Goal: Task Accomplishment & Management: Use online tool/utility

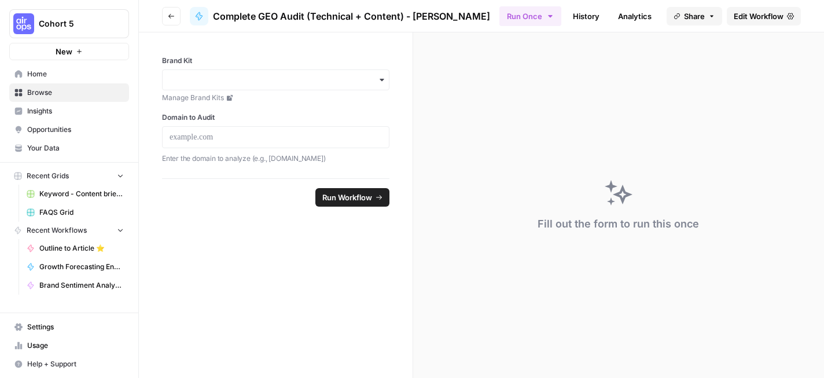
click at [172, 13] on icon "button" at bounding box center [171, 16] width 7 height 7
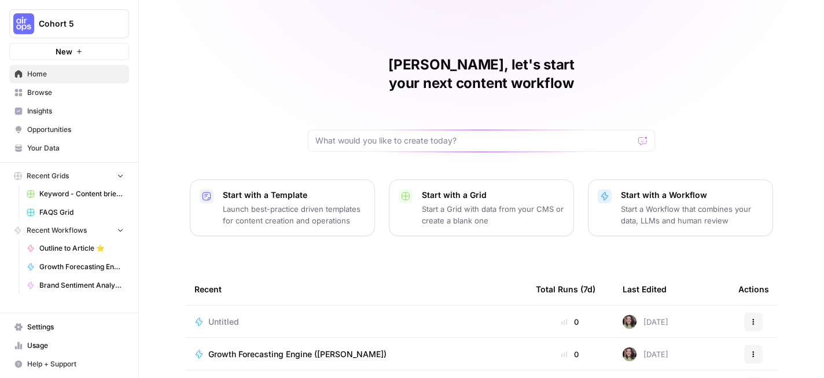
click at [90, 70] on span "Home" at bounding box center [75, 74] width 97 height 10
click at [554, 135] on input "text" at bounding box center [474, 141] width 318 height 12
type input "geo"
click button "Send" at bounding box center [643, 140] width 15 height 15
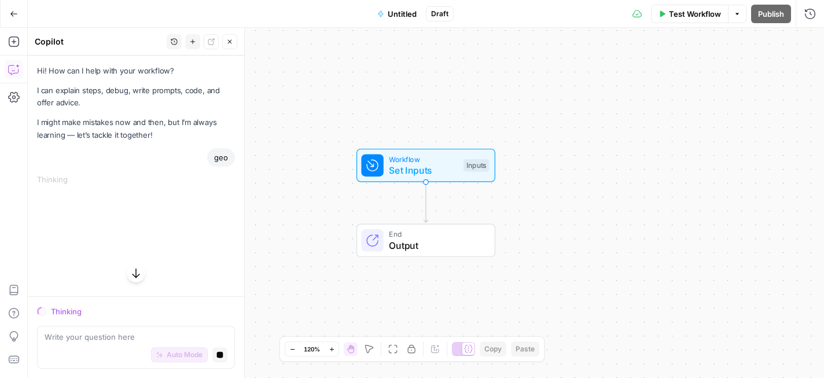
click at [16, 14] on icon "button" at bounding box center [14, 14] width 8 height 8
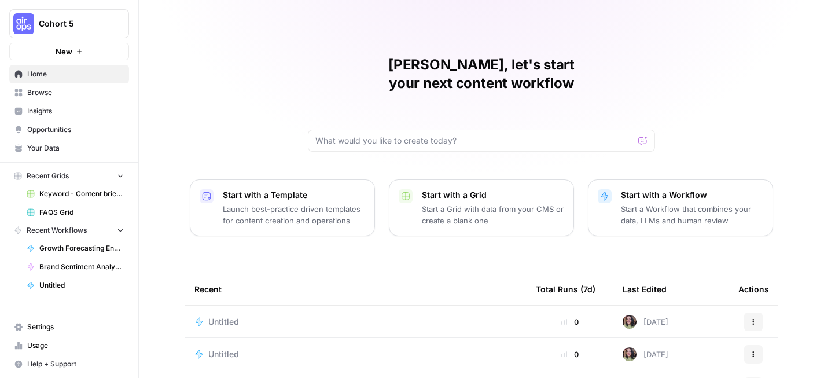
click at [78, 76] on span "Home" at bounding box center [75, 74] width 97 height 10
click at [79, 93] on span "Browse" at bounding box center [75, 92] width 97 height 10
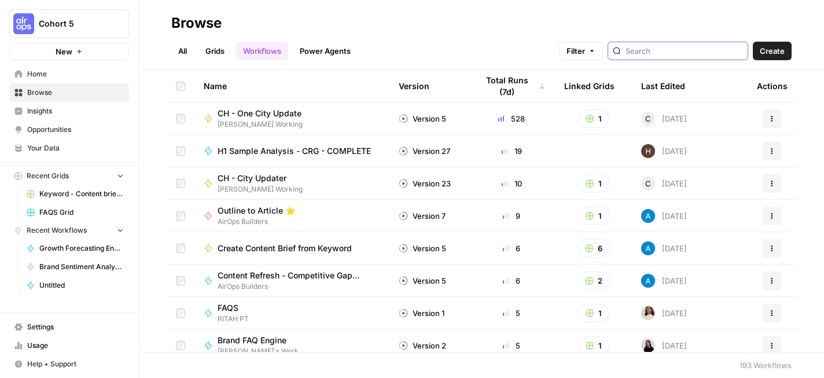
click at [669, 53] on input "search" at bounding box center [684, 51] width 117 height 12
type input "geo"
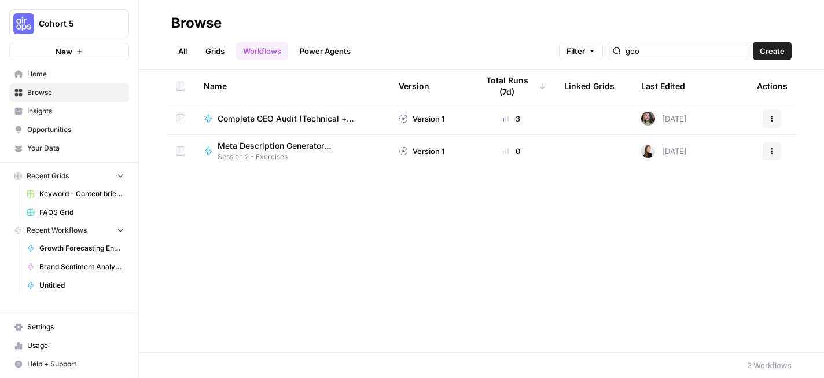
click at [290, 121] on span "Complete GEO Audit (Technical + Content) - [PERSON_NAME]" at bounding box center [294, 119] width 153 height 12
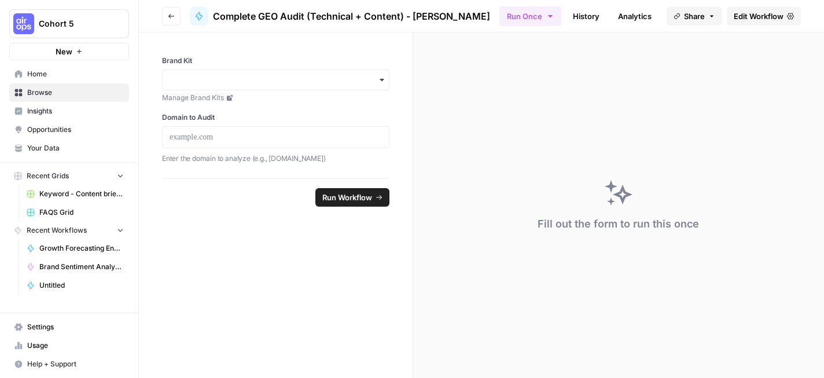
click at [752, 18] on span "Edit Workflow" at bounding box center [759, 16] width 50 height 12
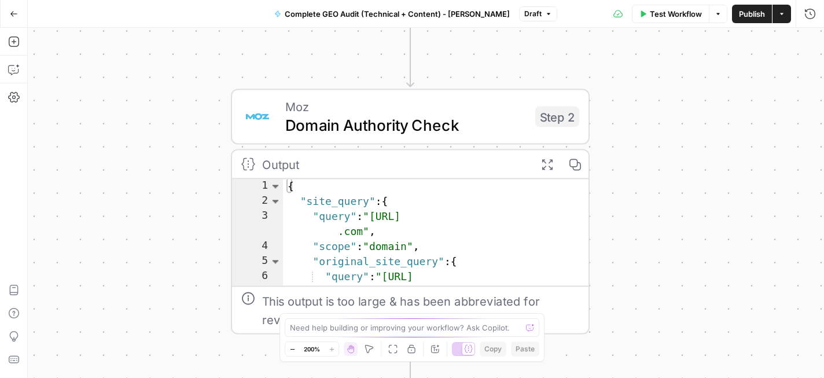
drag, startPoint x: 558, startPoint y: 75, endPoint x: 641, endPoint y: 452, distance: 386.3
click at [641, 377] on html "Cohort 5 New Home Browse Insights Opportunities Your Data Recent Grids Keyword …" at bounding box center [412, 189] width 824 height 378
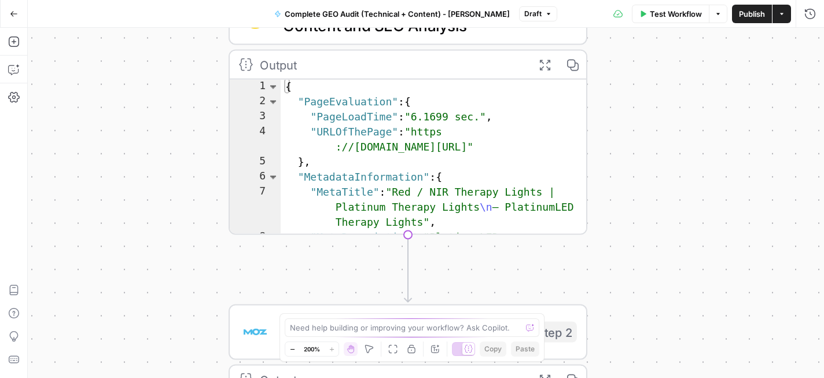
drag, startPoint x: 637, startPoint y: 57, endPoint x: 599, endPoint y: 431, distance: 375.8
click at [599, 377] on html "Cohort 5 New Home Browse Insights Opportunities Your Data Recent Grids Keyword …" at bounding box center [412, 189] width 824 height 378
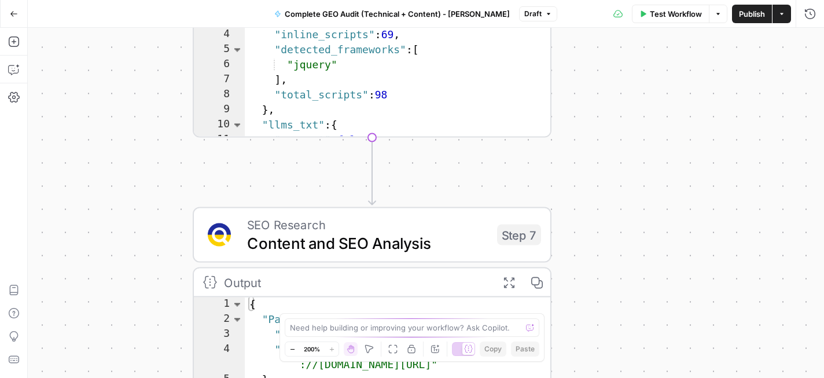
drag, startPoint x: 605, startPoint y: 58, endPoint x: 603, endPoint y: 270, distance: 212.4
click at [603, 270] on div "Workflow Set Inputs Inputs Perplexity Deep Research Brand Online Presence Resea…" at bounding box center [426, 203] width 796 height 350
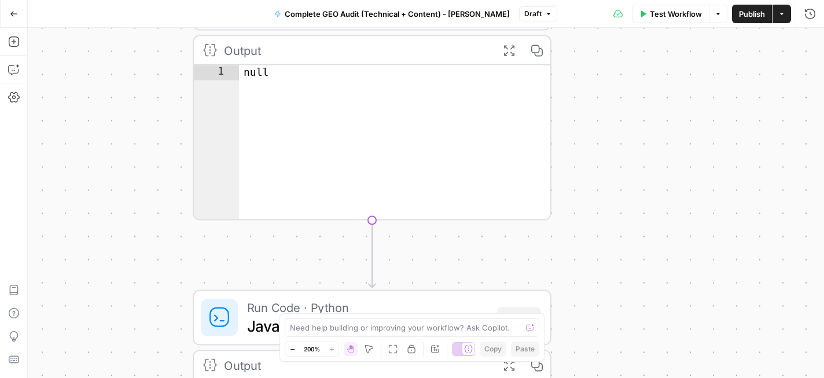
drag, startPoint x: 596, startPoint y: 78, endPoint x: 595, endPoint y: 313, distance: 235.5
click at [595, 313] on div "Workflow Set Inputs Inputs Perplexity Deep Research Brand Online Presence Resea…" at bounding box center [426, 203] width 796 height 350
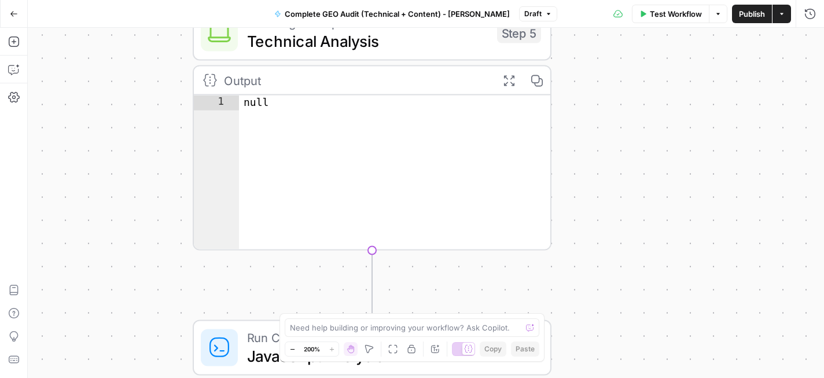
drag, startPoint x: 608, startPoint y: 152, endPoint x: 608, endPoint y: 405, distance: 253.5
click at [608, 377] on html "Cohort 5 New Home Browse Insights Opportunities Your Data Recent Grids Keyword …" at bounding box center [412, 189] width 824 height 378
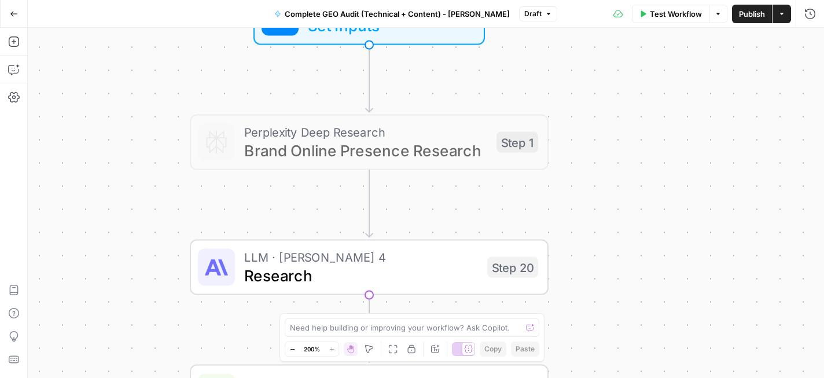
drag, startPoint x: 628, startPoint y: 227, endPoint x: 624, endPoint y: 362, distance: 135.5
click at [624, 362] on div "Workflow Set Inputs Inputs Perplexity Deep Research Brand Online Presence Resea…" at bounding box center [426, 203] width 796 height 350
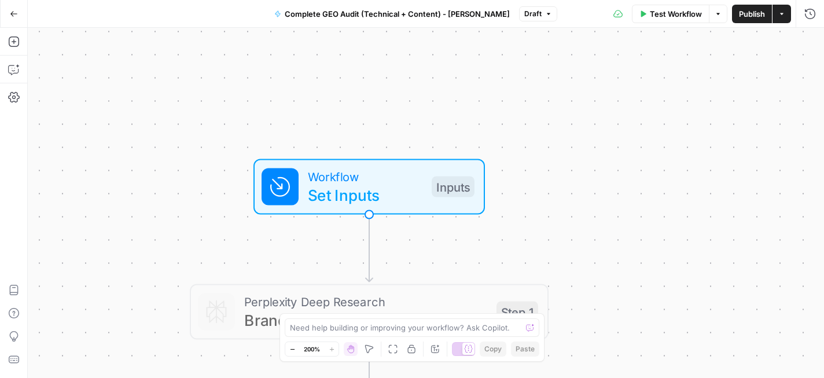
drag, startPoint x: 604, startPoint y: 92, endPoint x: 603, endPoint y: 262, distance: 169.6
click at [603, 262] on div "Workflow Set Inputs Inputs Perplexity Deep Research Brand Online Presence Resea…" at bounding box center [426, 203] width 796 height 350
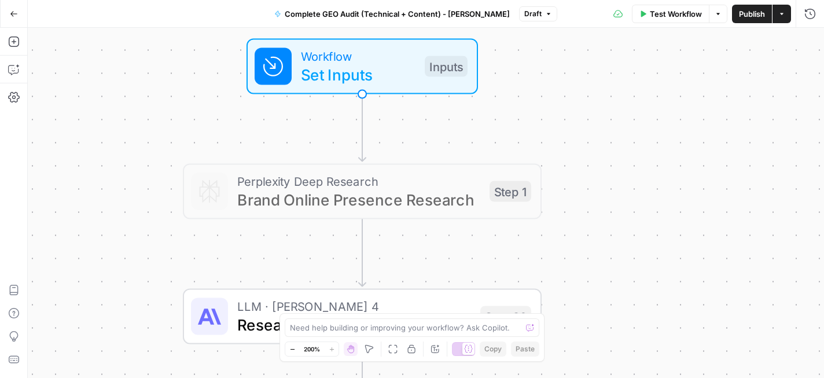
drag, startPoint x: 600, startPoint y: 180, endPoint x: 594, endPoint y: 48, distance: 132.1
click at [594, 48] on div "Workflow Set Inputs Inputs Perplexity Deep Research Brand Online Presence Resea…" at bounding box center [426, 203] width 796 height 350
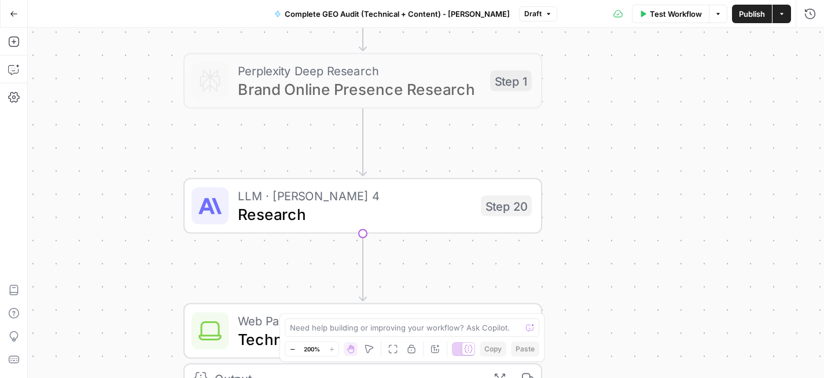
drag, startPoint x: 602, startPoint y: 184, endPoint x: 616, endPoint y: 15, distance: 169.6
click at [616, 15] on div "Go Back Complete GEO Audit (Technical + Content) - [PERSON_NAME] Draft Test Wor…" at bounding box center [412, 189] width 824 height 378
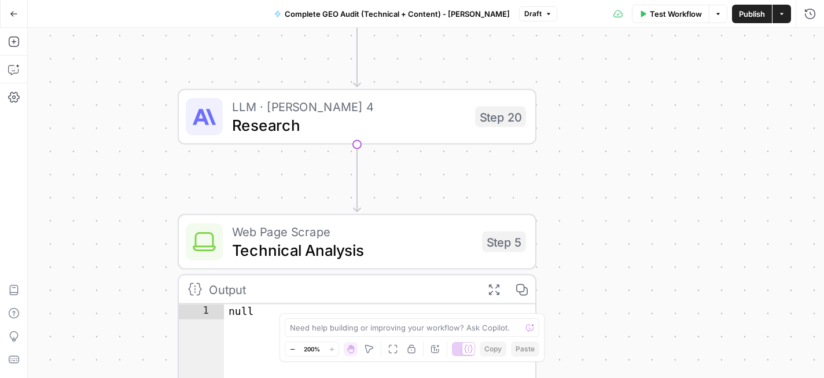
drag, startPoint x: 604, startPoint y: 134, endPoint x: 581, endPoint y: 112, distance: 31.9
click at [581, 112] on div "Workflow Set Inputs Inputs Perplexity Deep Research Brand Online Presence Resea…" at bounding box center [426, 203] width 796 height 350
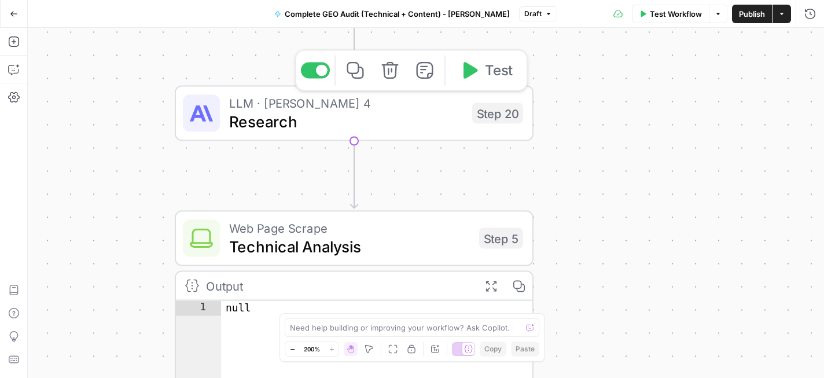
click at [395, 127] on span "Research" at bounding box center [346, 121] width 234 height 23
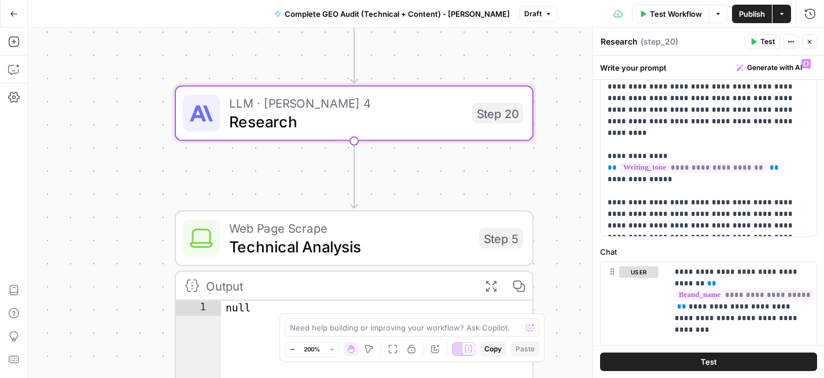
scroll to position [82, 0]
click at [610, 138] on p "**********" at bounding box center [709, 144] width 202 height 174
click at [658, 161] on span "**********" at bounding box center [693, 166] width 147 height 10
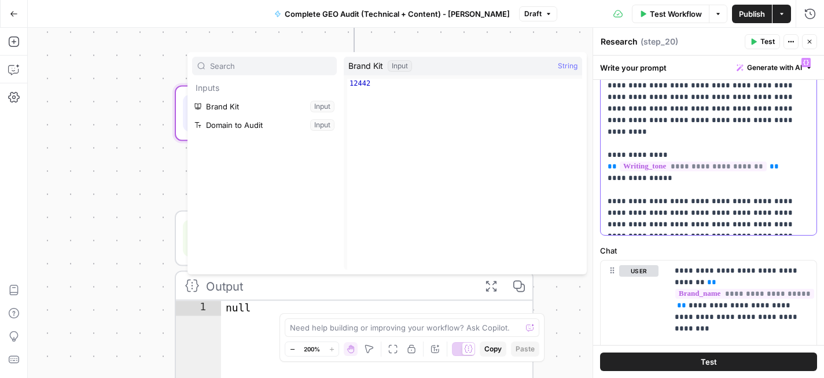
click at [686, 131] on p "**********" at bounding box center [709, 144] width 202 height 174
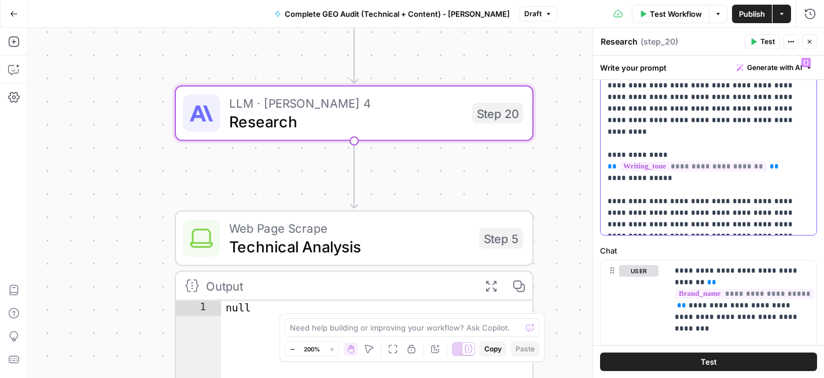
click at [606, 145] on div "**********" at bounding box center [709, 143] width 216 height 183
drag, startPoint x: 606, startPoint y: 141, endPoint x: 679, endPoint y: 167, distance: 76.9
click at [679, 167] on div "**********" at bounding box center [709, 143] width 216 height 183
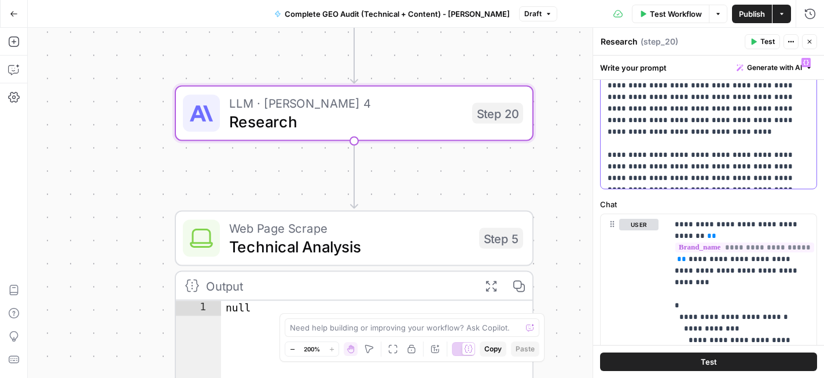
click at [609, 145] on p "**********" at bounding box center [709, 120] width 202 height 127
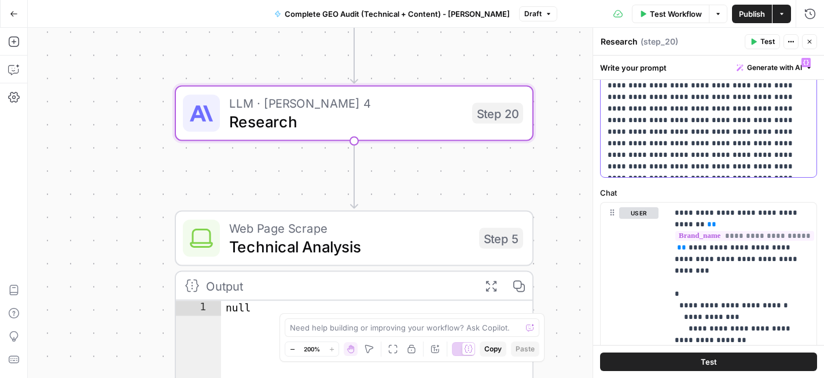
click at [700, 122] on p "**********" at bounding box center [709, 115] width 202 height 116
click at [719, 167] on p "**********" at bounding box center [709, 115] width 202 height 116
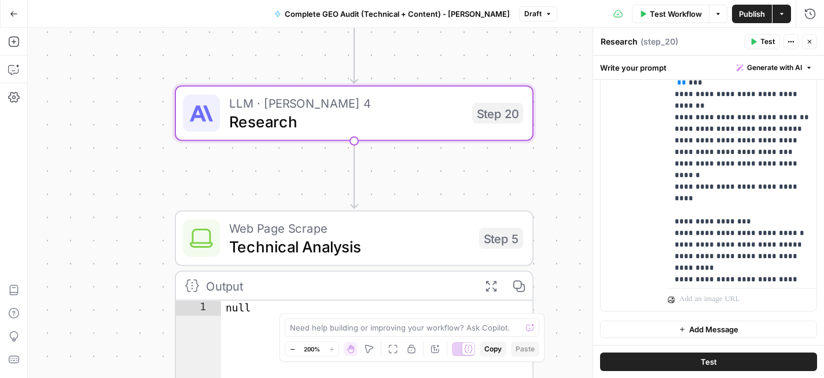
scroll to position [469, 0]
drag, startPoint x: 696, startPoint y: 218, endPoint x: 672, endPoint y: 205, distance: 26.9
click at [672, 205] on div "**********" at bounding box center [742, 48] width 149 height 472
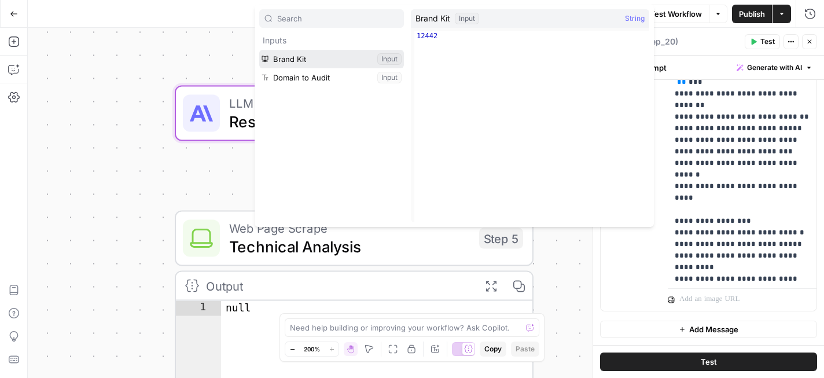
click at [327, 61] on button "Select variable Brand Kit" at bounding box center [331, 59] width 145 height 19
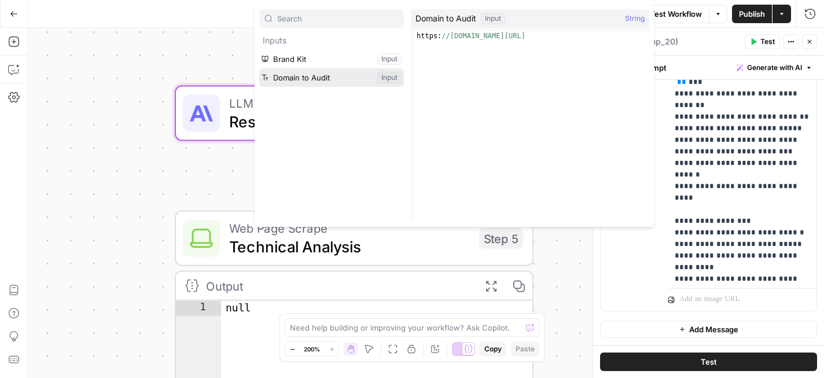
click at [396, 77] on button "Select variable Domain to Audit" at bounding box center [331, 77] width 145 height 19
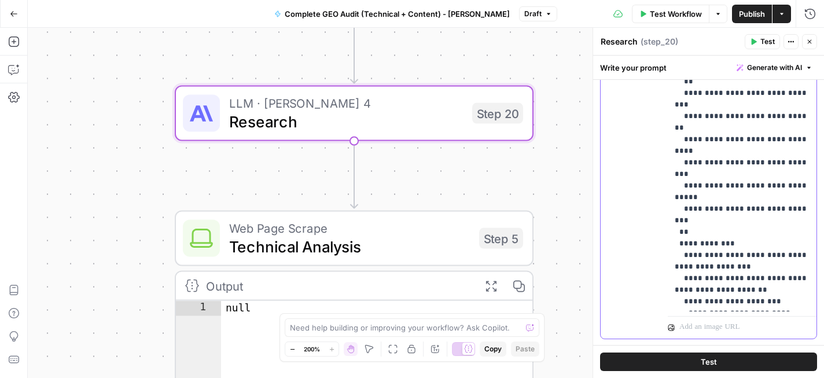
scroll to position [403, 0]
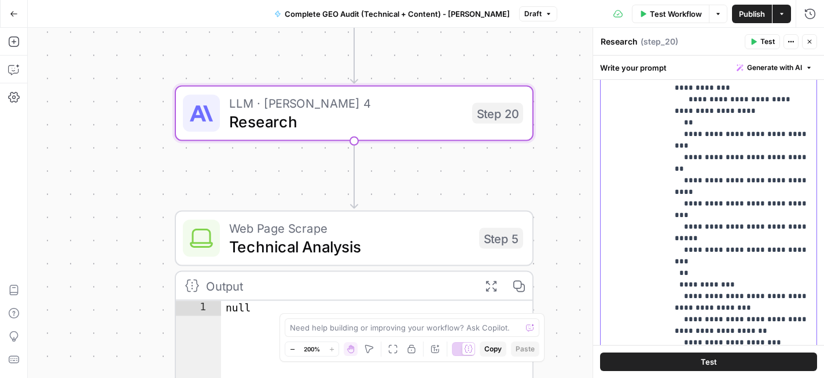
click at [806, 169] on p "**********" at bounding box center [742, 359] width 135 height 949
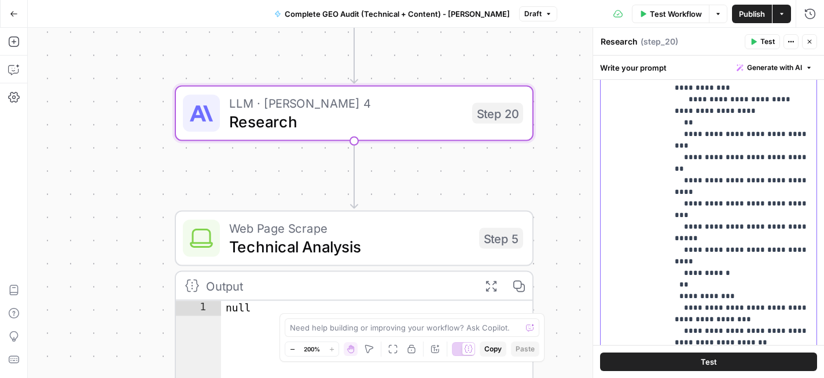
drag, startPoint x: 723, startPoint y: 168, endPoint x: 800, endPoint y: 170, distance: 77.0
click at [800, 170] on p "**********" at bounding box center [742, 365] width 135 height 961
copy p "**********"
click at [734, 182] on p "**********" at bounding box center [742, 365] width 135 height 961
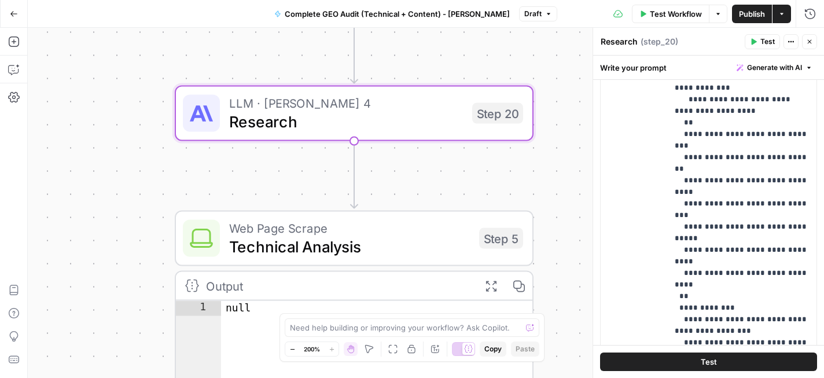
click at [757, 41] on button "Test" at bounding box center [762, 41] width 35 height 15
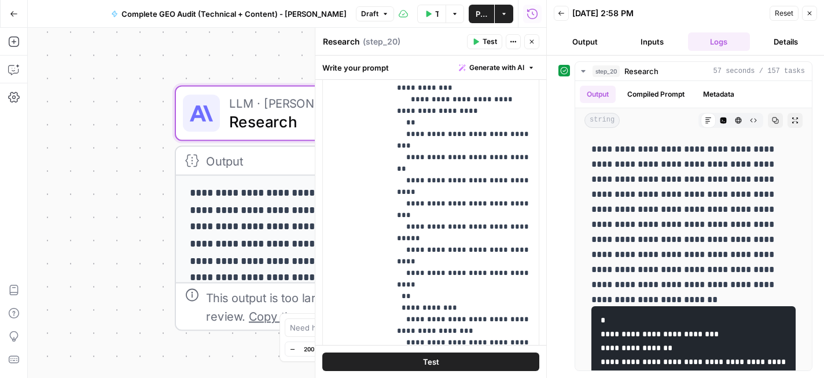
click at [527, 41] on button "Close" at bounding box center [531, 41] width 15 height 15
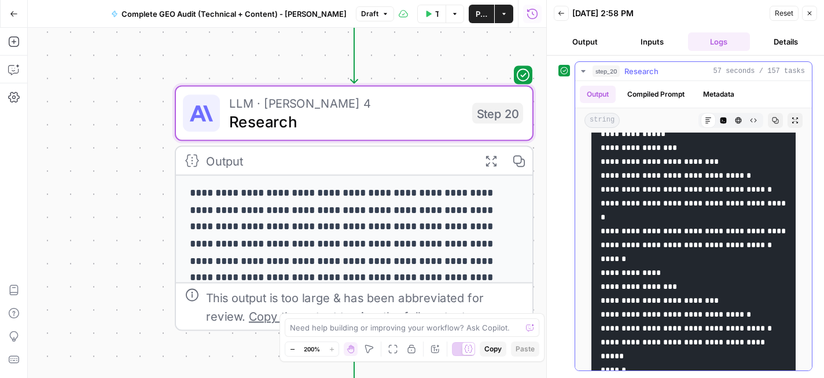
scroll to position [370, 0]
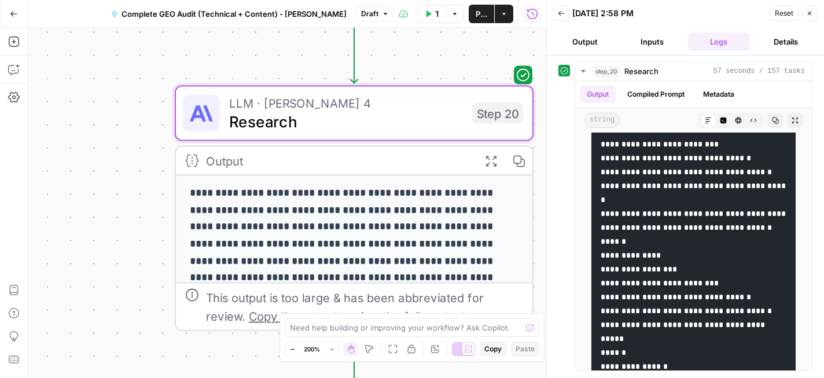
click at [562, 20] on button "Back" at bounding box center [561, 13] width 15 height 15
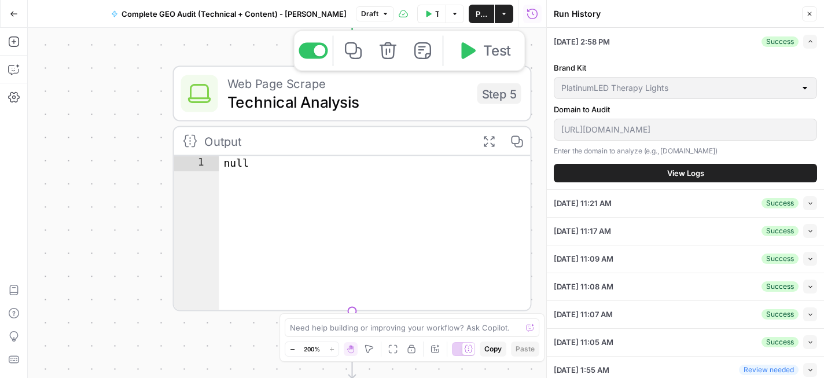
click at [466, 57] on icon "button" at bounding box center [467, 51] width 19 height 19
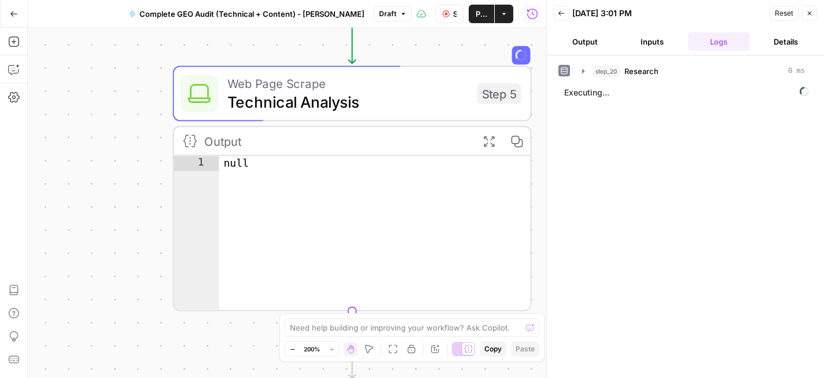
click at [811, 15] on icon "button" at bounding box center [809, 13] width 7 height 7
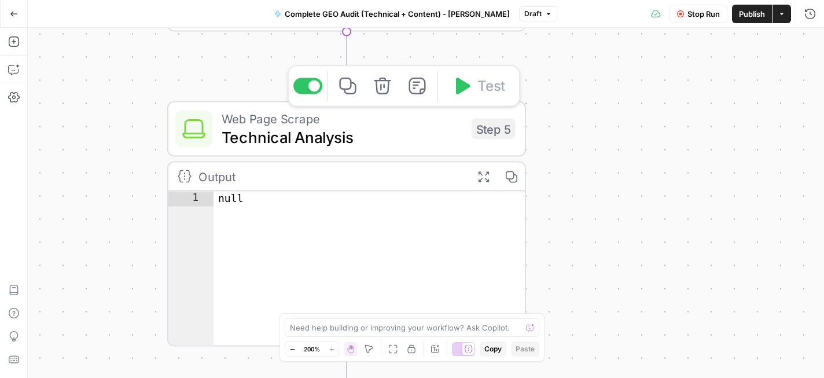
click at [420, 138] on span "Technical Analysis" at bounding box center [342, 137] width 241 height 23
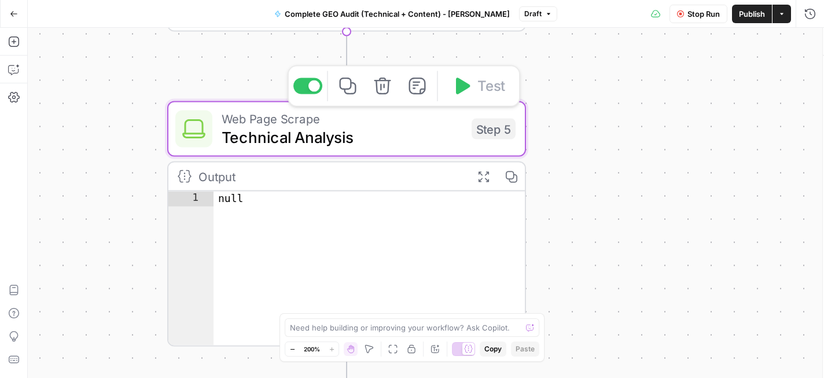
click at [420, 138] on span "Technical Analysis" at bounding box center [342, 137] width 241 height 23
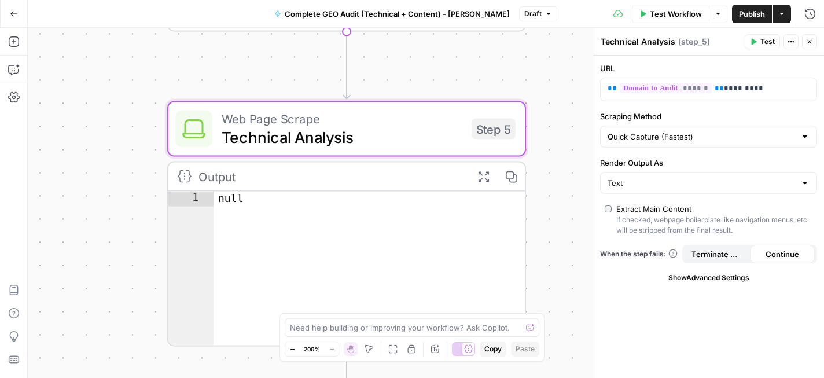
click at [763, 42] on span "Test" at bounding box center [767, 41] width 14 height 10
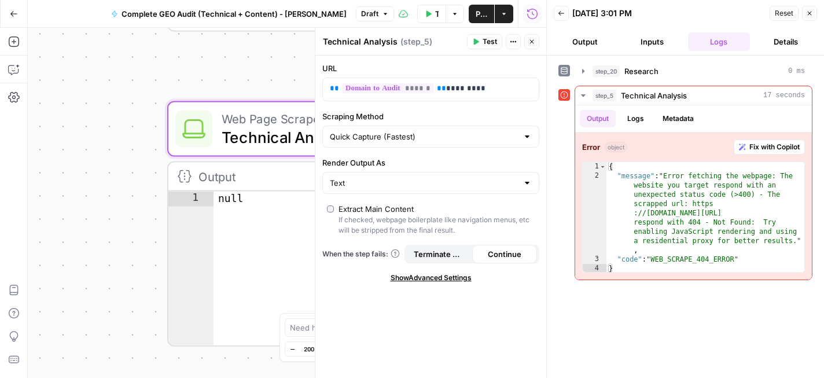
click at [812, 16] on icon "button" at bounding box center [809, 13] width 7 height 7
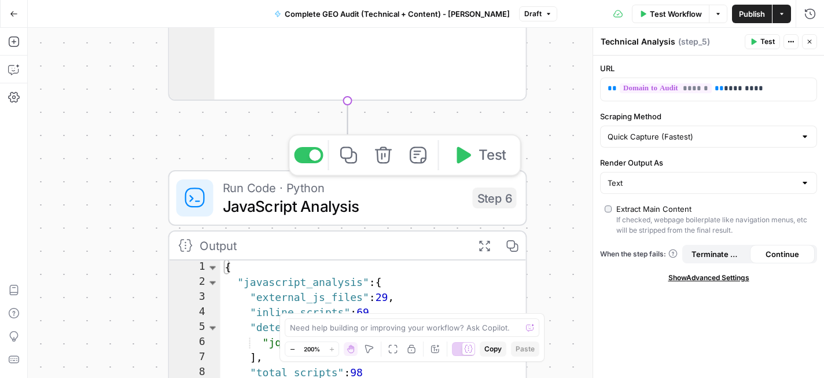
click at [455, 160] on icon "button" at bounding box center [462, 155] width 19 height 19
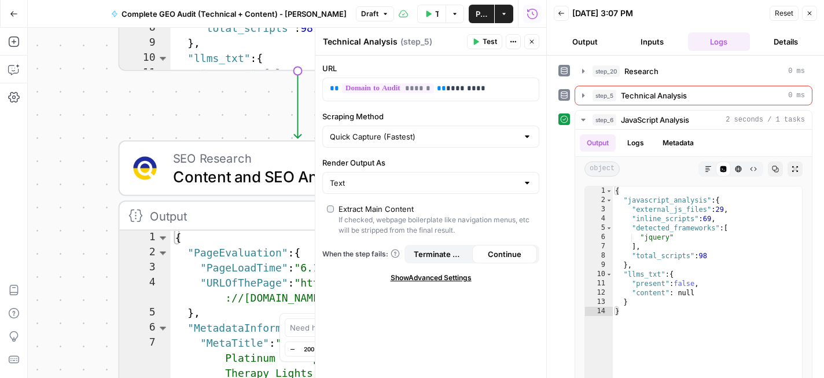
click at [812, 8] on button "Close" at bounding box center [809, 13] width 15 height 15
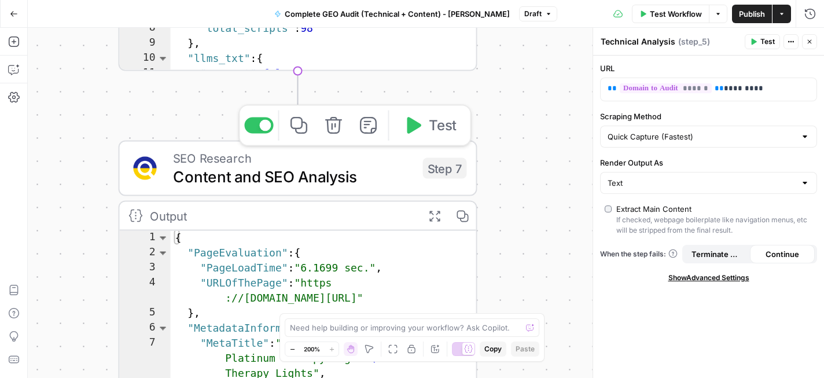
click at [417, 131] on icon "button" at bounding box center [412, 125] width 19 height 19
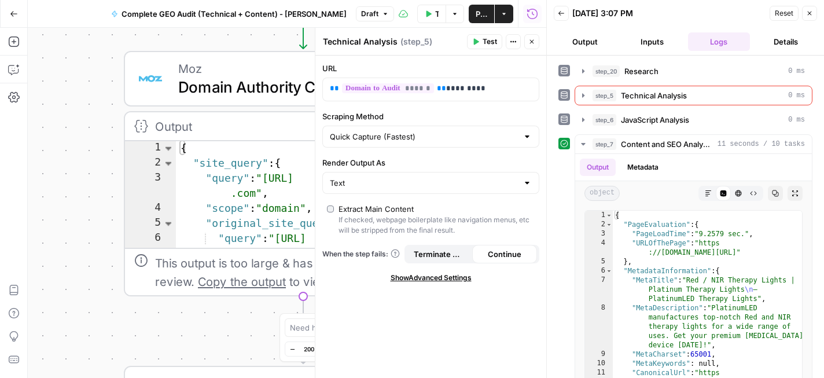
click at [809, 10] on icon "button" at bounding box center [809, 13] width 7 height 7
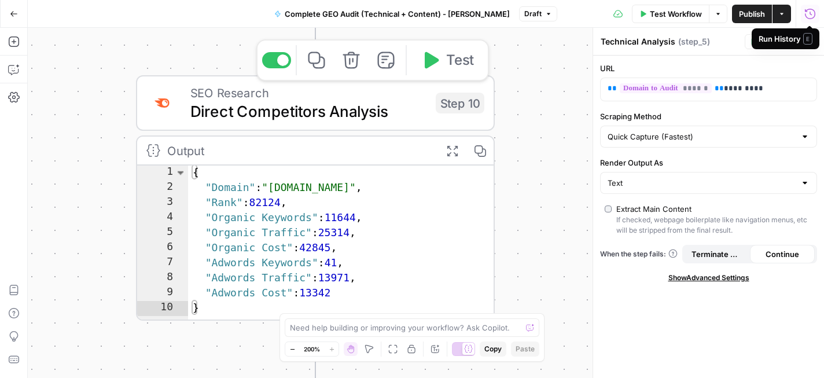
click at [428, 72] on button "Test" at bounding box center [447, 60] width 72 height 30
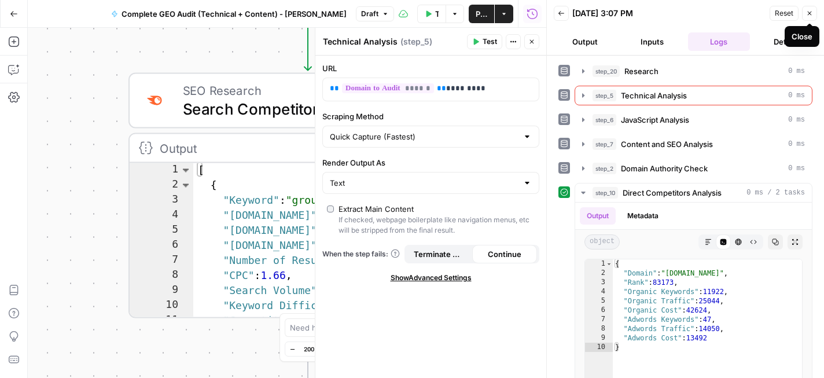
click at [813, 9] on button "Close" at bounding box center [809, 13] width 15 height 15
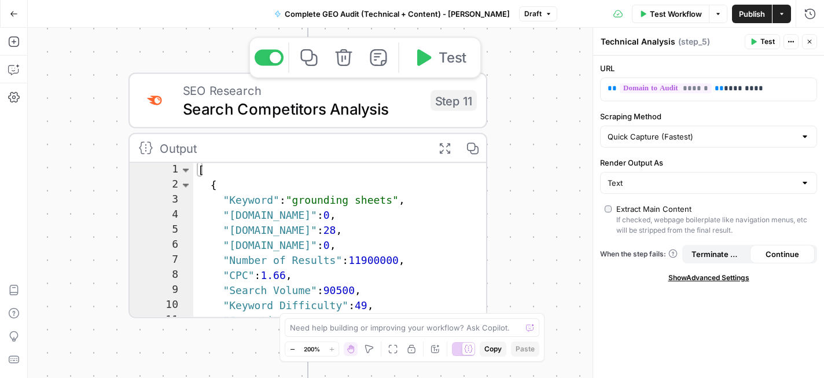
click at [421, 63] on icon "button" at bounding box center [424, 57] width 14 height 17
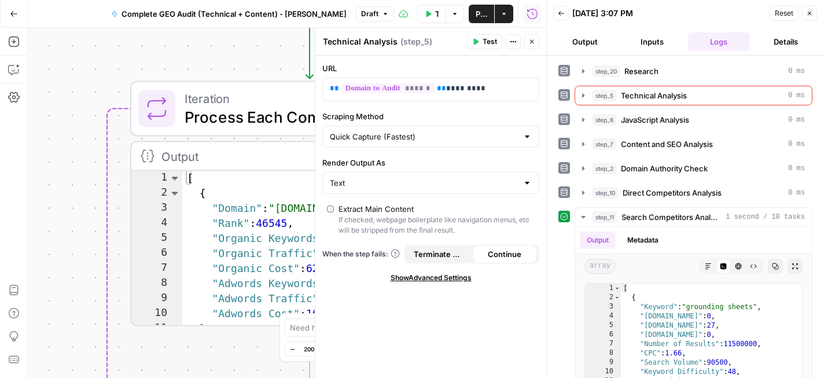
click at [808, 10] on icon "button" at bounding box center [809, 13] width 7 height 7
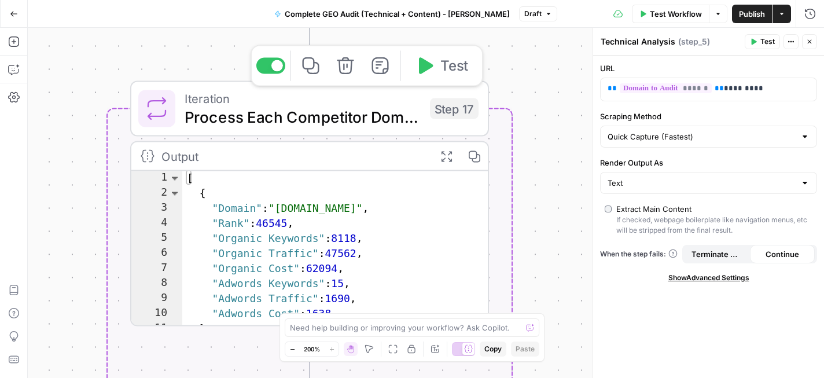
click at [424, 73] on icon "button" at bounding box center [424, 66] width 19 height 19
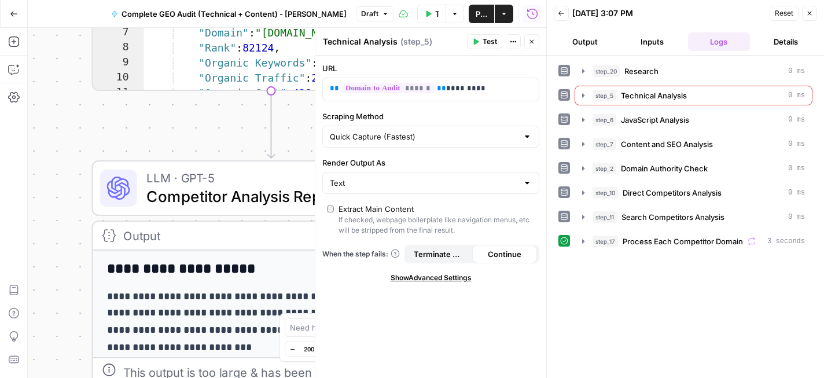
click at [810, 18] on button "Close" at bounding box center [809, 13] width 15 height 15
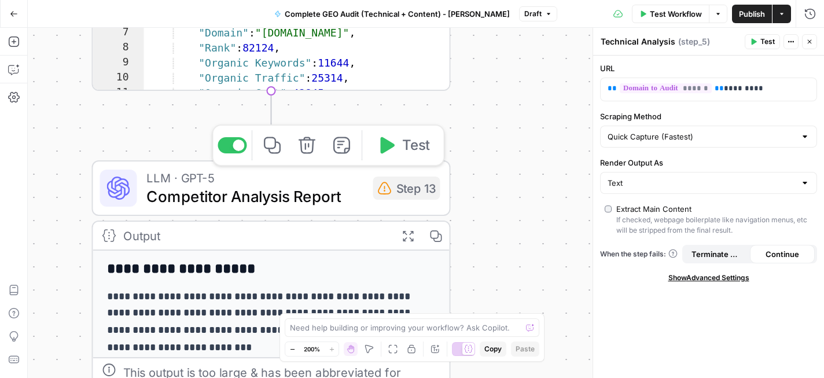
click at [389, 150] on icon "button" at bounding box center [386, 145] width 19 height 19
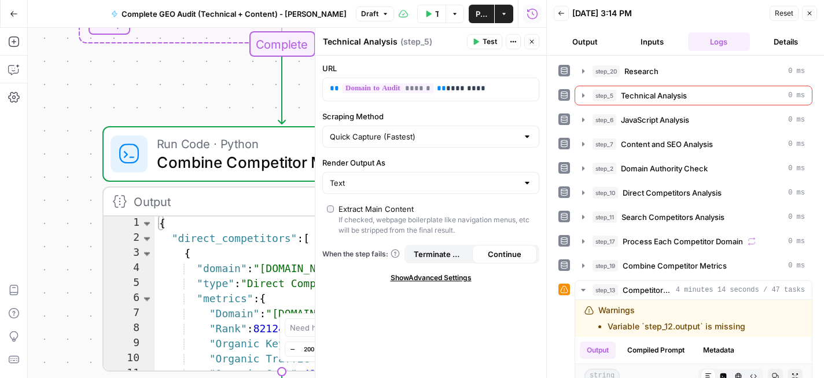
click at [811, 11] on icon "button" at bounding box center [809, 13] width 7 height 7
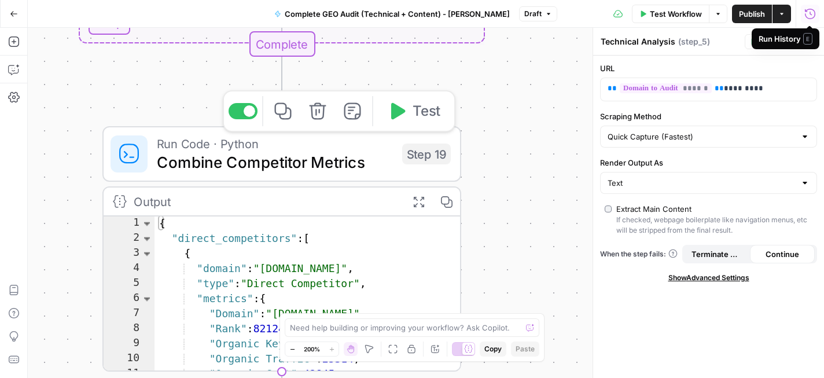
click at [396, 113] on icon "button" at bounding box center [398, 111] width 14 height 17
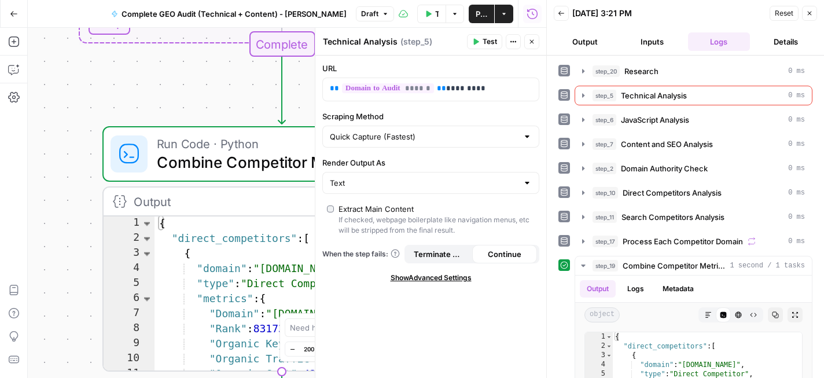
click at [812, 10] on icon "button" at bounding box center [809, 13] width 7 height 7
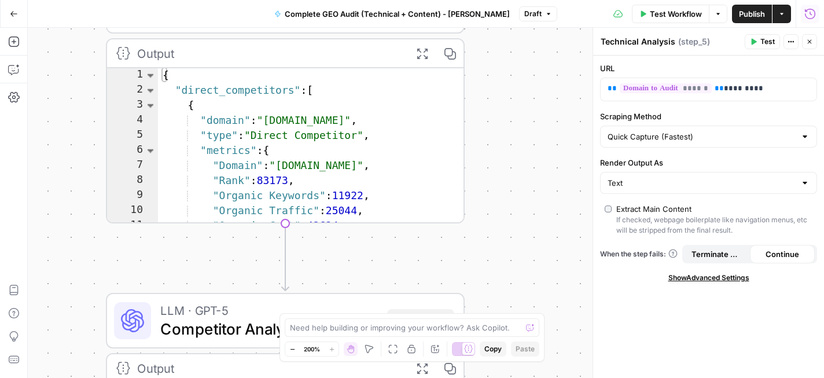
drag, startPoint x: 505, startPoint y: 245, endPoint x: 509, endPoint y: 79, distance: 166.1
click at [509, 79] on div "**********" at bounding box center [426, 203] width 796 height 350
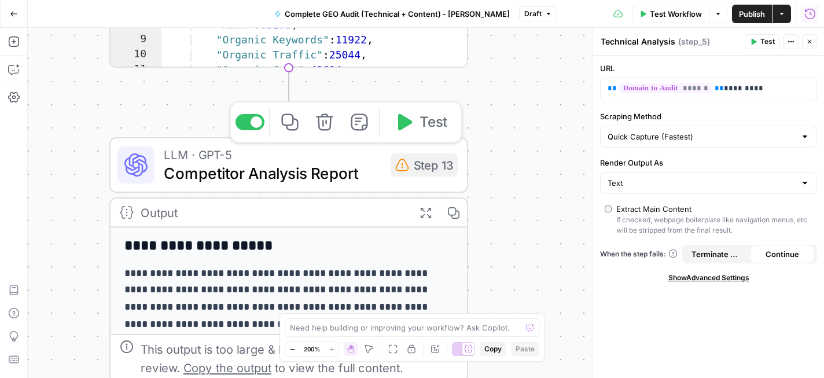
click at [403, 124] on icon "button" at bounding box center [405, 122] width 14 height 17
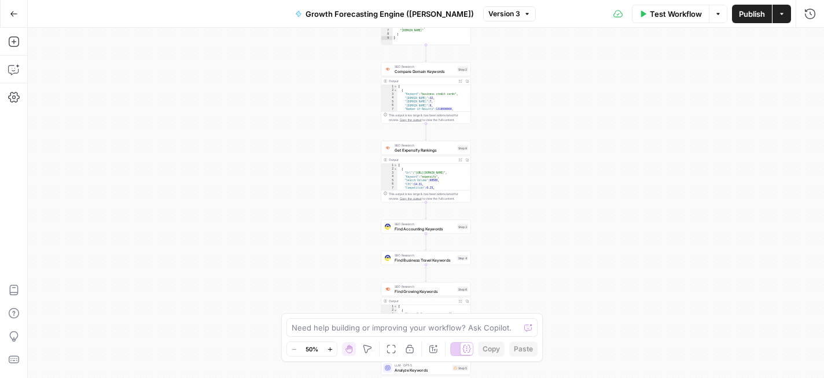
click at [17, 13] on span "Go Back" at bounding box center [17, 13] width 1 height 1
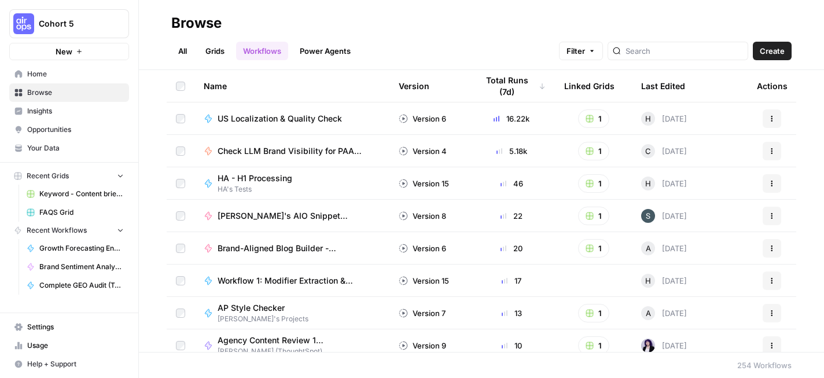
click at [65, 77] on span "Home" at bounding box center [75, 74] width 97 height 10
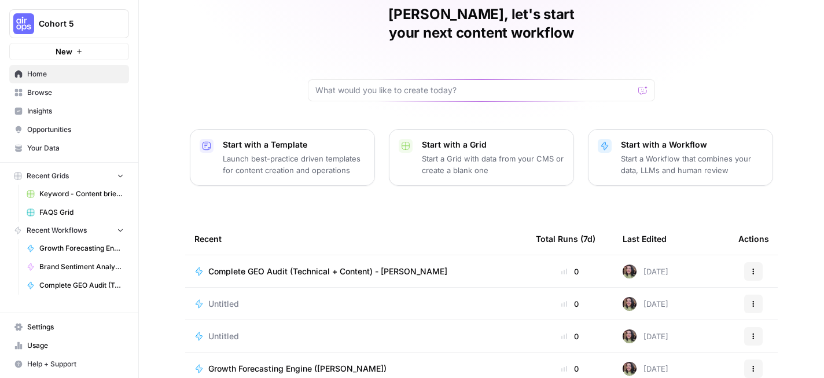
scroll to position [155, 0]
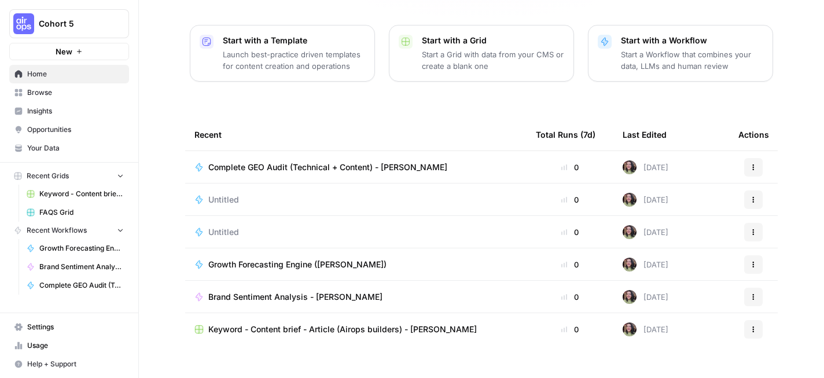
click at [67, 93] on span "Browse" at bounding box center [75, 92] width 97 height 10
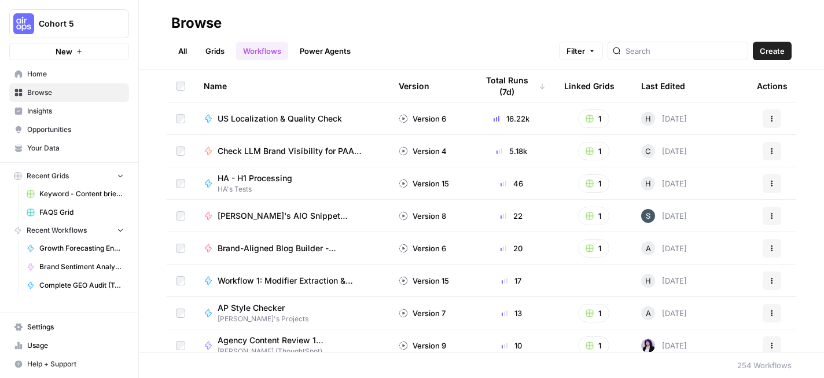
click at [116, 232] on icon "button" at bounding box center [120, 230] width 8 height 8
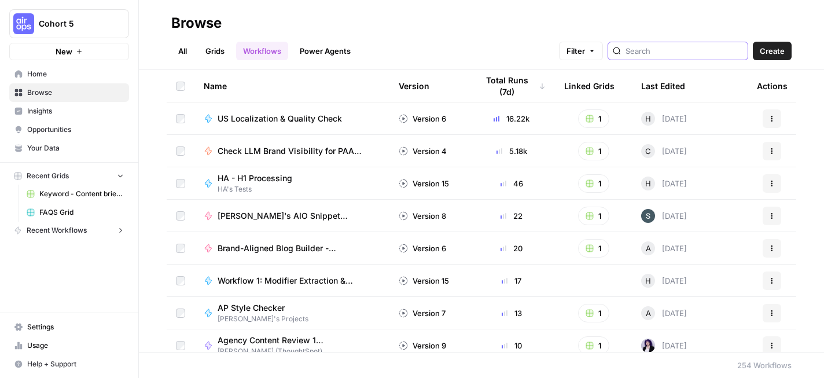
click at [667, 53] on input "search" at bounding box center [684, 51] width 117 height 12
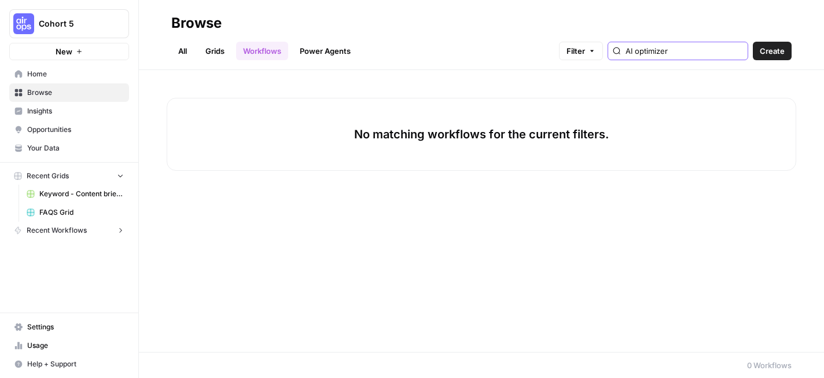
click at [676, 53] on input "AI optimizer" at bounding box center [684, 51] width 117 height 12
click at [672, 52] on input "AI Optimizer" at bounding box center [684, 51] width 117 height 12
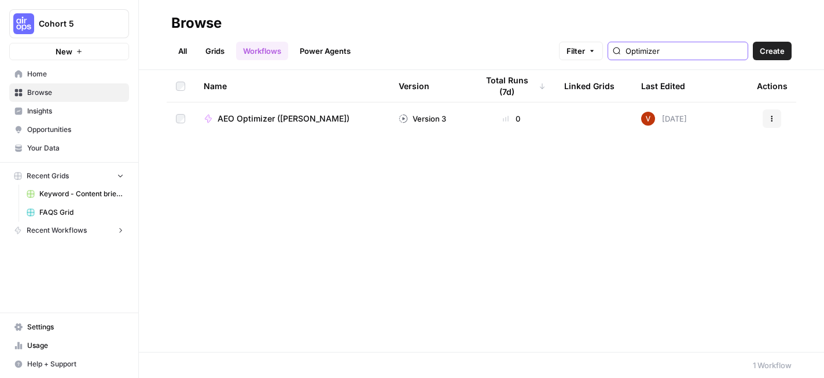
type input "Optimizer"
click at [422, 46] on div "All Grids Workflows Power Agents Filter Optimizer Create" at bounding box center [481, 46] width 620 height 28
click at [319, 119] on span "AEO Optimizer (Deepshikha)" at bounding box center [284, 119] width 132 height 12
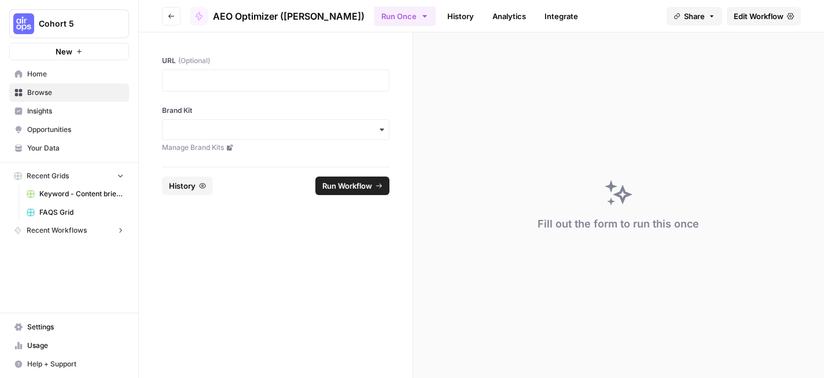
click at [771, 12] on span "Edit Workflow" at bounding box center [759, 16] width 50 height 12
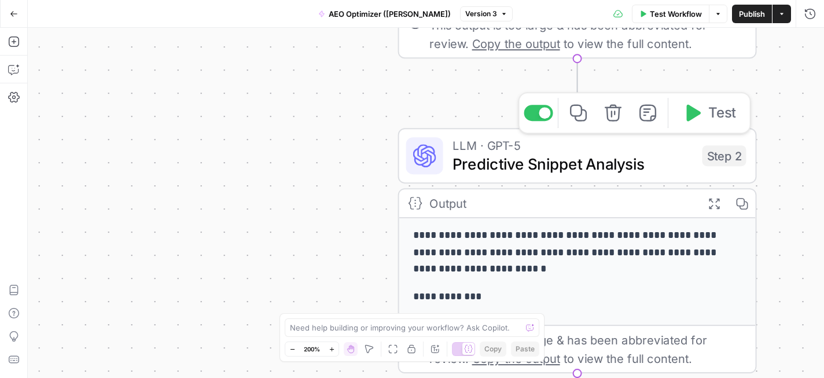
click at [523, 160] on span "Predictive Snippet Analysis" at bounding box center [573, 163] width 241 height 23
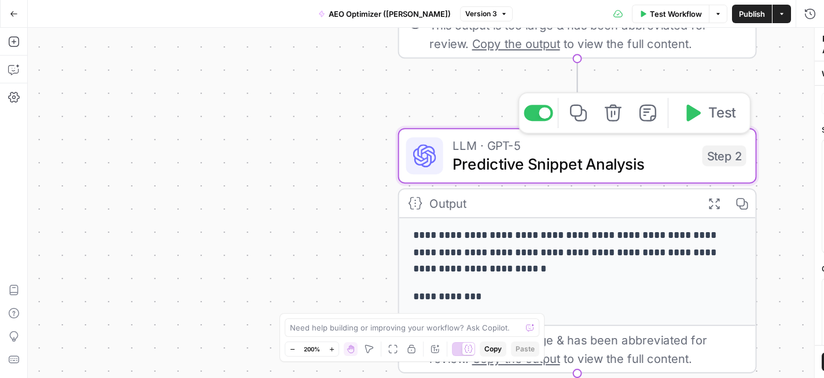
click at [523, 160] on span "Predictive Snippet Analysis" at bounding box center [573, 163] width 241 height 23
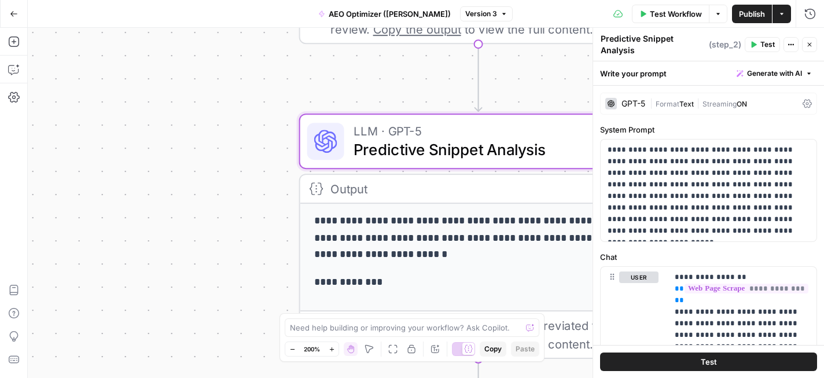
drag, startPoint x: 328, startPoint y: 192, endPoint x: 77, endPoint y: 148, distance: 255.0
click at [77, 148] on div "**********" at bounding box center [426, 203] width 796 height 350
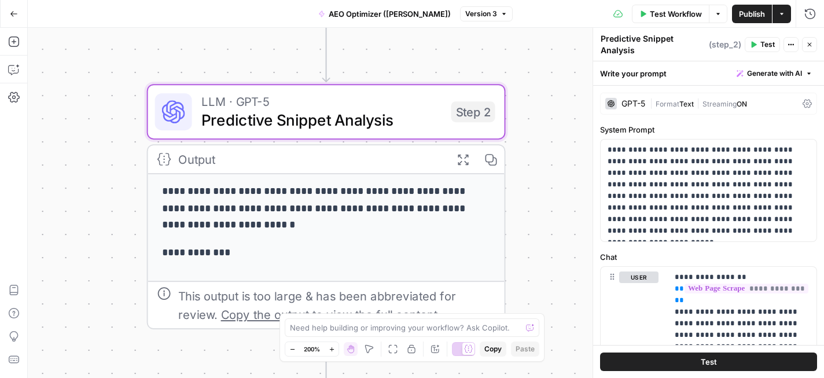
click at [15, 16] on icon "button" at bounding box center [14, 14] width 8 height 8
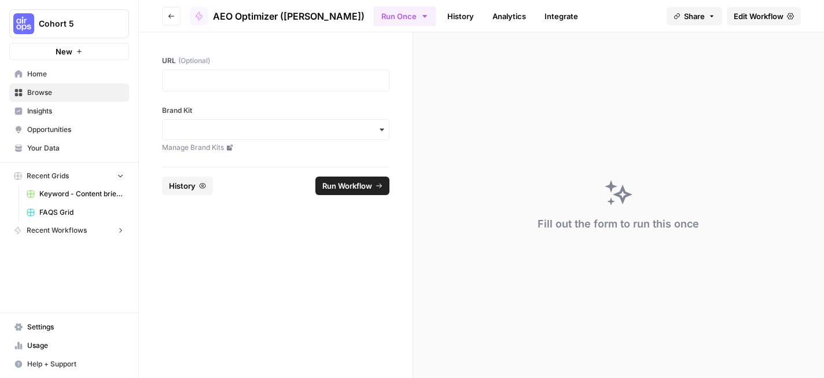
click at [179, 14] on button "Go back" at bounding box center [171, 16] width 19 height 19
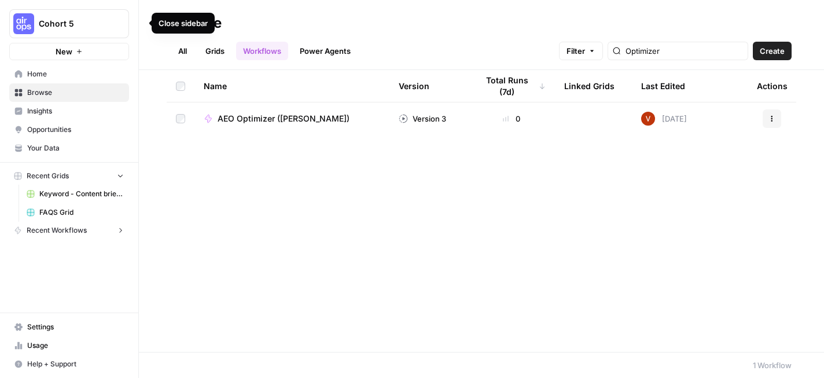
click at [142, 28] on button "button" at bounding box center [141, 23] width 12 height 12
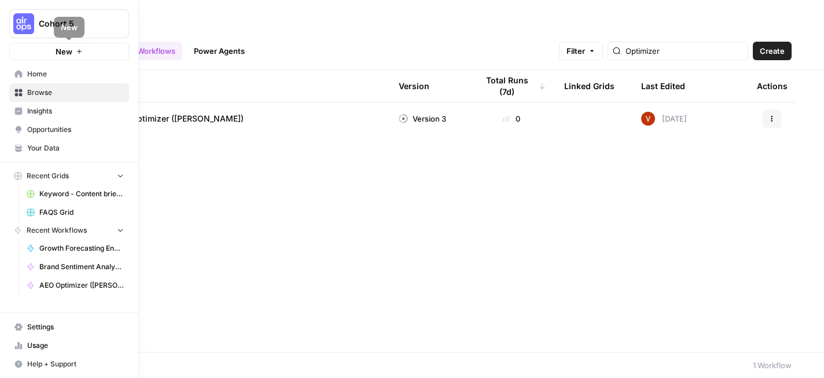
click at [67, 76] on span "Home" at bounding box center [75, 74] width 97 height 10
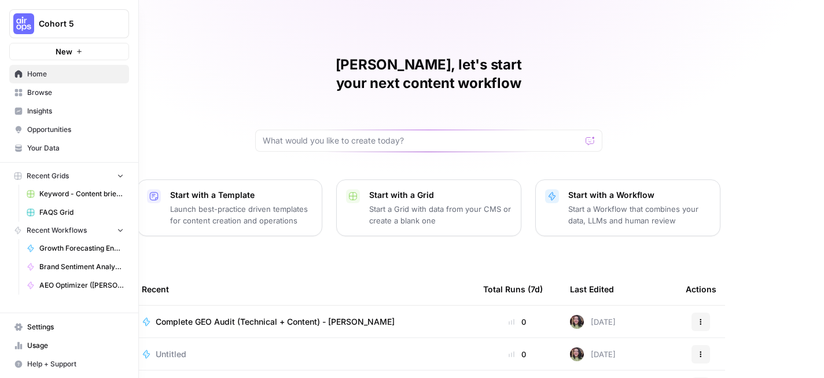
click at [139, 24] on icon "button" at bounding box center [141, 23] width 8 height 8
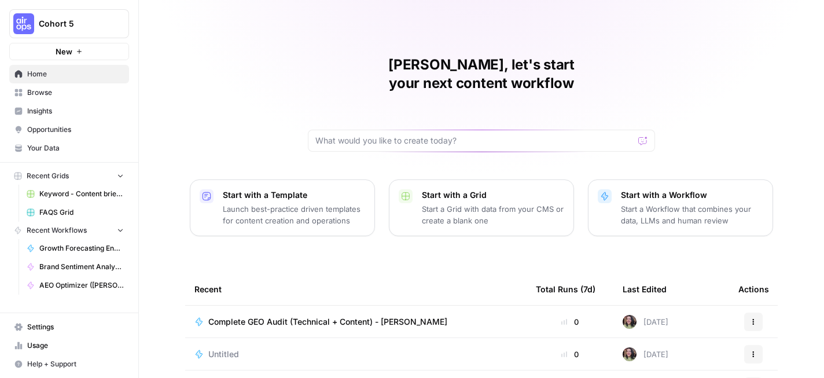
scroll to position [155, 0]
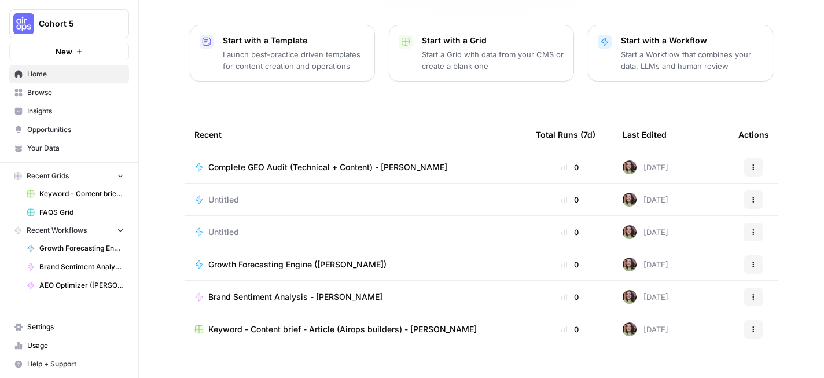
click at [100, 92] on span "Browse" at bounding box center [75, 92] width 97 height 10
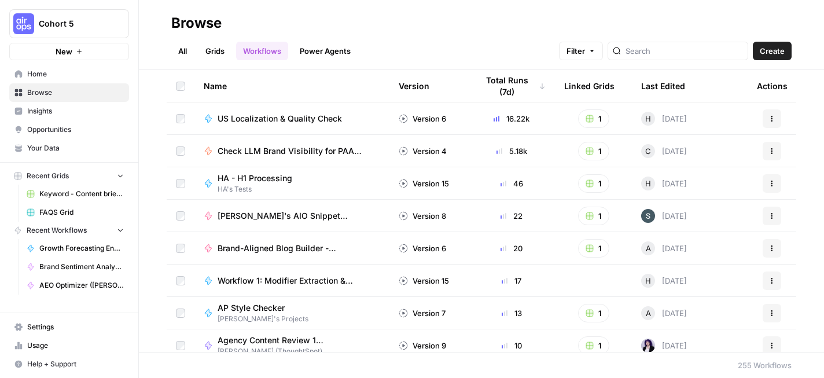
click at [715, 42] on div at bounding box center [678, 51] width 141 height 19
type input "Deepshikha"
